Goal: Information Seeking & Learning: Check status

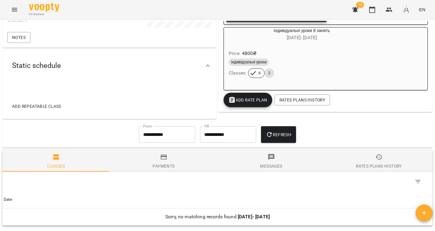
scroll to position [248, 0]
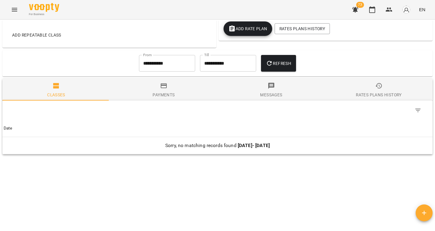
click at [354, 8] on icon "button" at bounding box center [355, 10] width 6 height 6
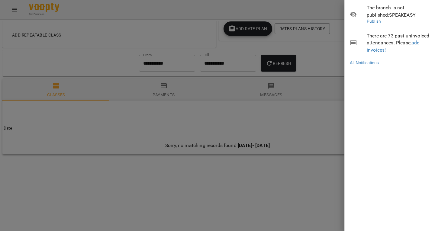
click at [411, 43] on span "There are 73 past uninvoiced attendances. Please, add invoices!" at bounding box center [398, 42] width 64 height 21
click at [412, 43] on span "There are 73 past uninvoiced attendances. Please, add invoices!" at bounding box center [398, 42] width 64 height 21
click at [417, 43] on link "add invoices!" at bounding box center [392, 46] width 53 height 13
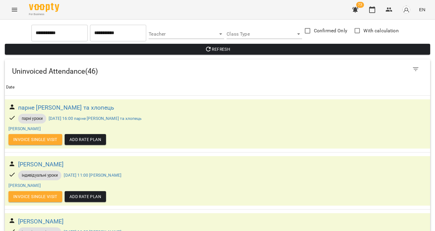
scroll to position [2447, 0]
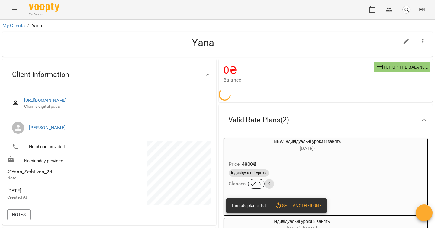
click at [14, 8] on icon "Menu" at bounding box center [14, 10] width 5 height 4
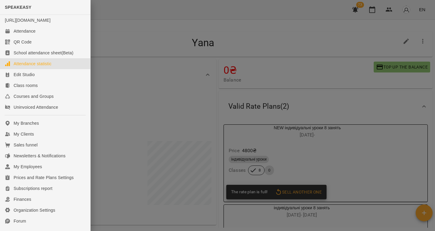
click at [37, 67] on div "Attendance statistic" at bounding box center [33, 64] width 38 height 6
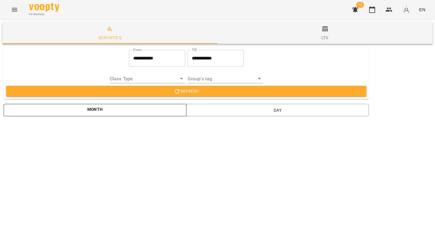
click at [126, 107] on span "Month" at bounding box center [94, 110] width 173 height 9
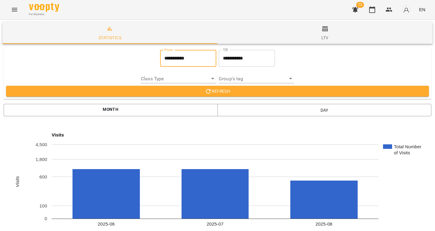
click at [187, 58] on input "**********" at bounding box center [188, 58] width 56 height 17
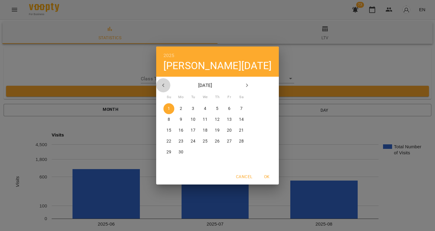
click at [167, 83] on icon "button" at bounding box center [163, 85] width 7 height 7
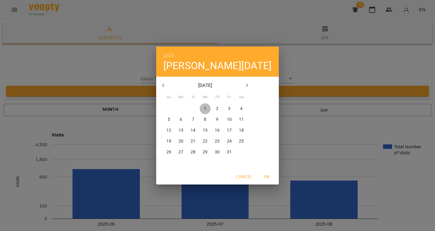
click at [206, 108] on p "1" at bounding box center [205, 109] width 2 height 6
type input "**********"
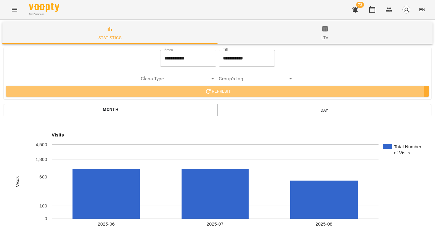
click at [197, 92] on span "Refresh" at bounding box center [217, 91] width 413 height 7
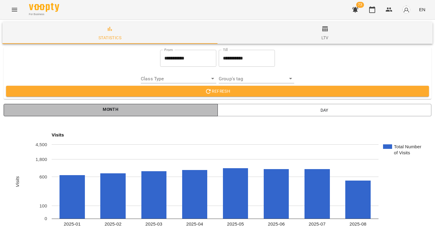
click at [166, 110] on span "Month" at bounding box center [110, 110] width 204 height 9
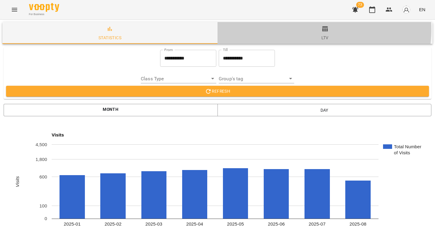
click at [316, 30] on span "ltv" at bounding box center [325, 33] width 208 height 16
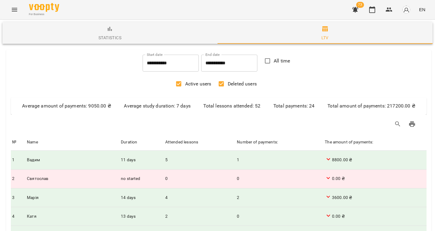
click at [158, 68] on input "**********" at bounding box center [170, 63] width 56 height 17
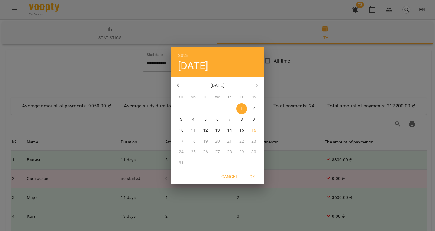
click at [178, 87] on icon "button" at bounding box center [177, 85] width 7 height 7
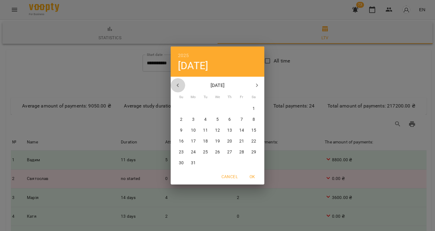
click at [178, 87] on icon "button" at bounding box center [177, 85] width 7 height 7
click at [217, 107] on p "1" at bounding box center [217, 109] width 2 height 6
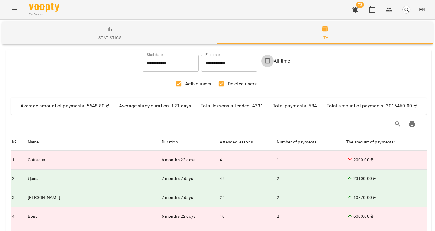
type input "**********"
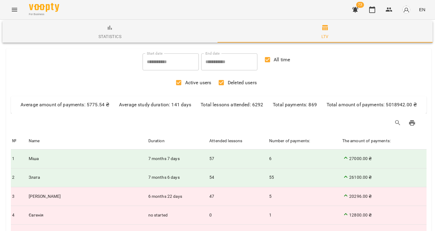
scroll to position [1352, 0]
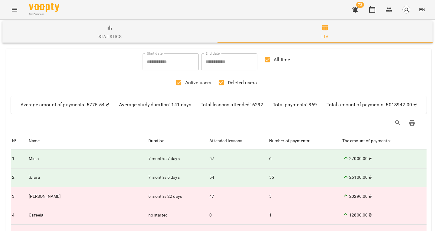
click at [341, 210] on li "500" at bounding box center [342, 211] width 18 height 11
type input "***"
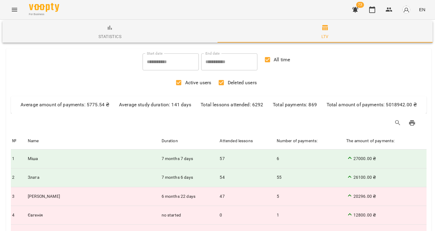
scroll to position [332, 0]
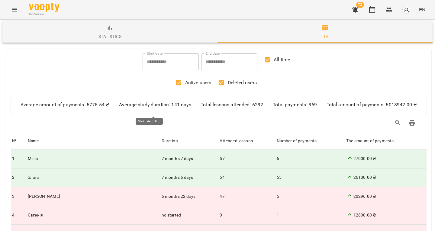
drag, startPoint x: 158, startPoint y: 111, endPoint x: 167, endPoint y: 125, distance: 16.9
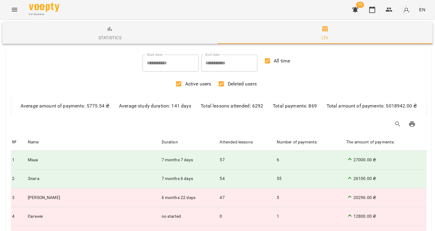
click at [63, 36] on span "statistics" at bounding box center [110, 33] width 208 height 16
